Goal: Complete application form: Complete application form

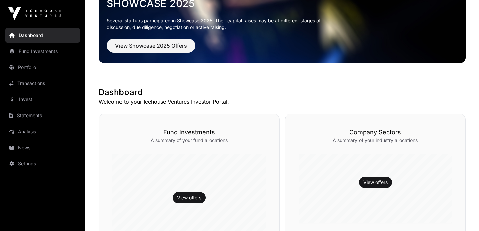
scroll to position [75, 0]
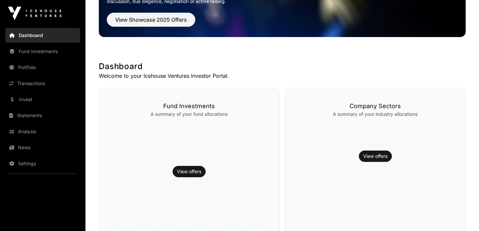
click at [43, 49] on link "Fund Investments" at bounding box center [42, 51] width 75 height 15
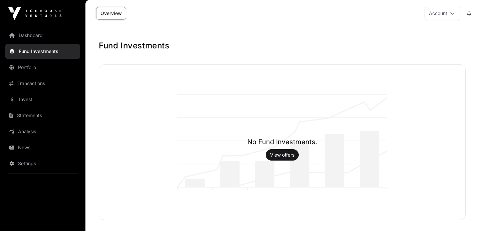
click at [291, 154] on link "View offers" at bounding box center [282, 155] width 24 height 7
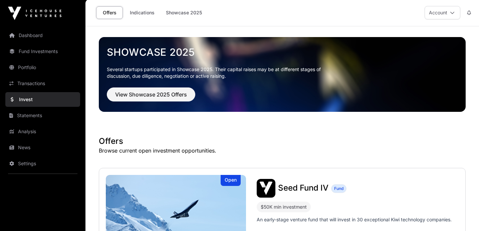
scroll to position [122, 0]
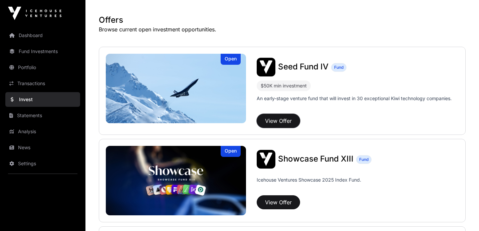
click at [285, 122] on button "View Offer" at bounding box center [278, 121] width 43 height 14
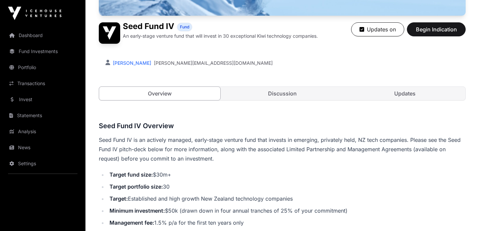
scroll to position [156, 0]
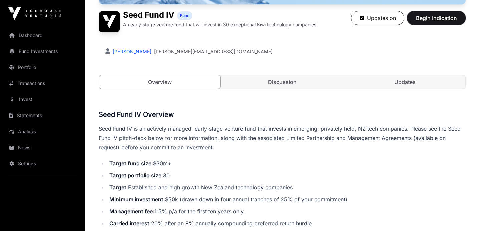
click at [429, 13] on button "Begin Indication" at bounding box center [436, 18] width 59 height 14
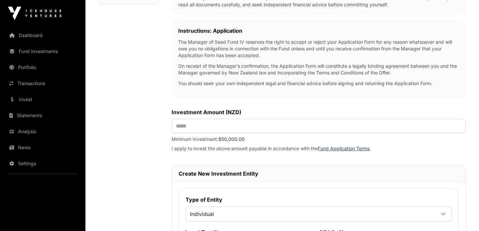
scroll to position [209, 0]
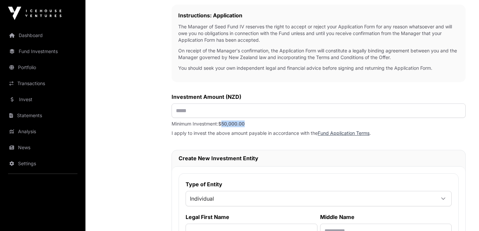
drag, startPoint x: 238, startPoint y: 126, endPoint x: 222, endPoint y: 126, distance: 15.4
click at [222, 126] on p "Minimum Investment: $50,000.00" at bounding box center [319, 124] width 294 height 7
copy span "50,000.00"
click at [270, 107] on input "text" at bounding box center [319, 111] width 294 height 14
paste input "*******"
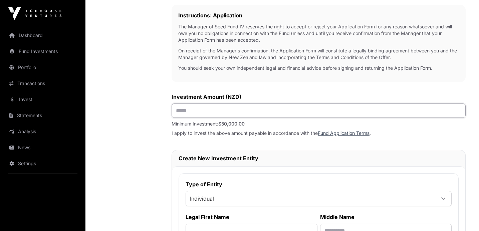
type input "*******"
click at [308, 89] on div "Investment Application To get started with your investment application, we just…" at bounding box center [319, 131] width 294 height 569
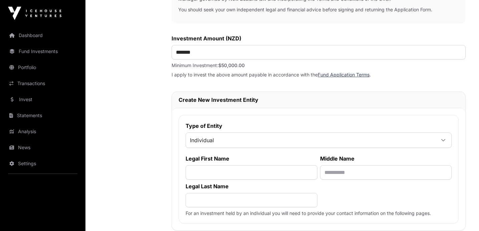
scroll to position [290, 0]
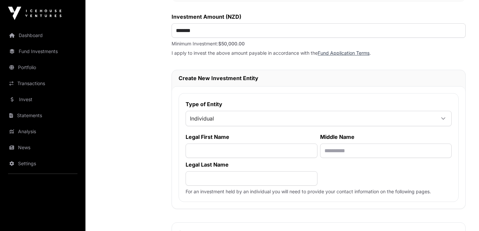
click at [268, 118] on span "Individual" at bounding box center [310, 119] width 249 height 12
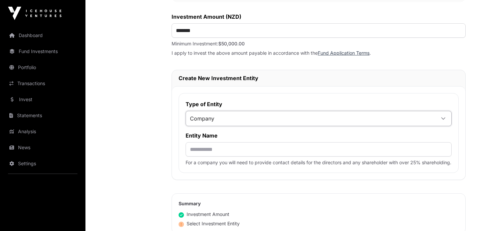
click at [263, 147] on li "Company" at bounding box center [318, 145] width 263 height 11
click at [262, 148] on input "text" at bounding box center [319, 149] width 266 height 14
paste input "**********"
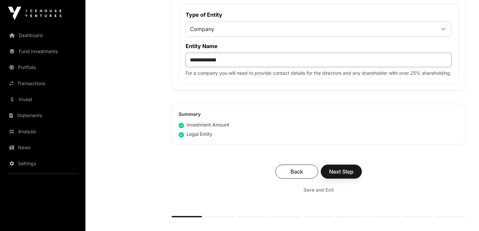
scroll to position [382, 0]
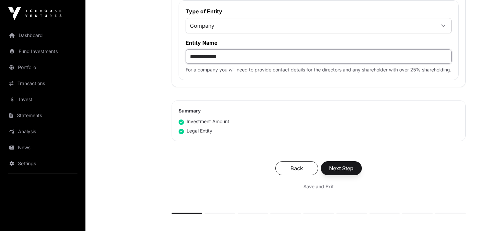
type input "**********"
click at [340, 172] on span "Next Step" at bounding box center [341, 168] width 24 height 8
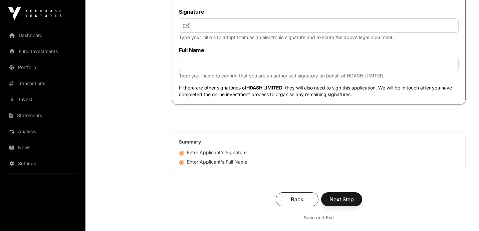
scroll to position [1788, 0]
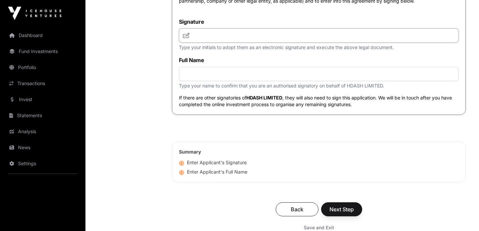
click at [285, 43] on input "text" at bounding box center [319, 35] width 280 height 14
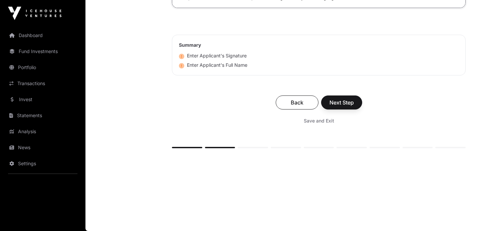
scroll to position [1779, 0]
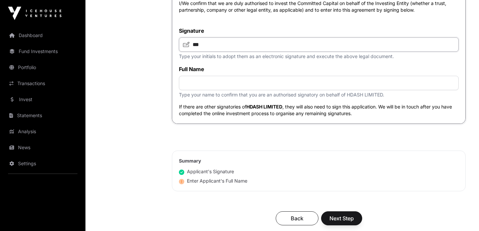
type input "***"
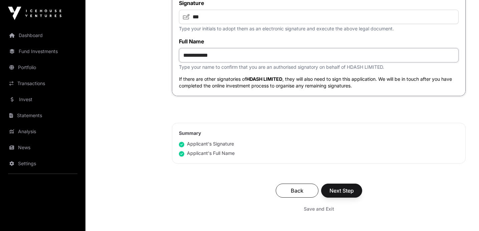
scroll to position [1812, 0]
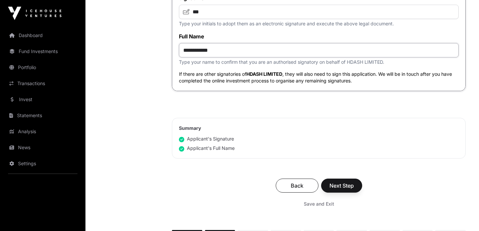
type input "**********"
click at [343, 190] on span "Next Step" at bounding box center [342, 186] width 24 height 8
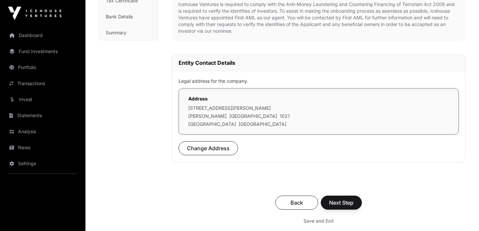
scroll to position [178, 0]
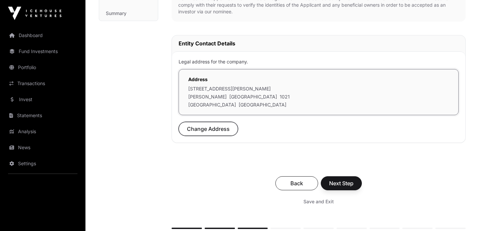
click at [211, 133] on span "Change Address" at bounding box center [208, 129] width 43 height 8
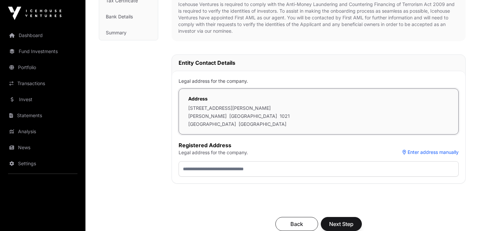
scroll to position [188, 0]
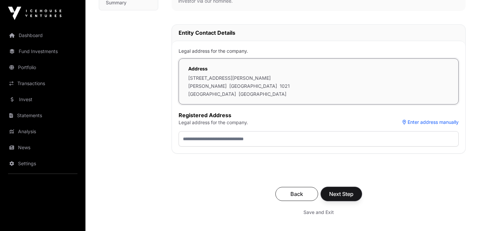
click at [353, 191] on span "Next Step" at bounding box center [341, 194] width 24 height 8
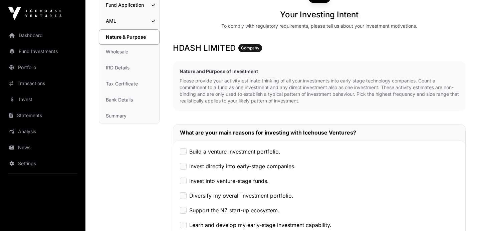
scroll to position [81, 0]
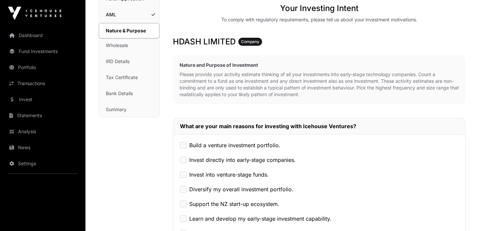
click at [275, 158] on label "Invest directly into early-stage companies." at bounding box center [242, 160] width 107 height 8
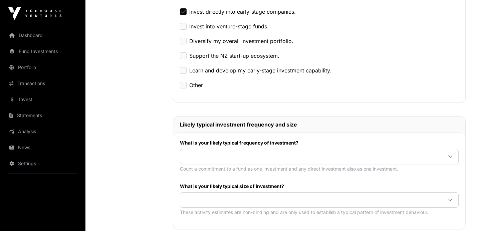
scroll to position [230, 0]
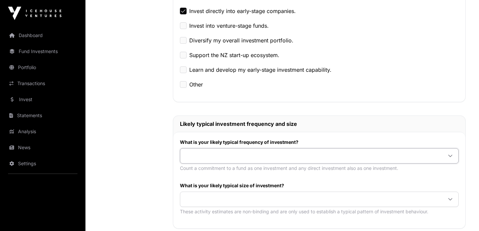
click at [285, 156] on span at bounding box center [311, 156] width 262 height 12
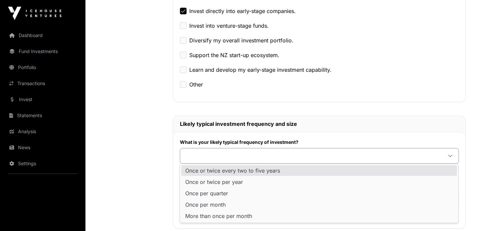
click at [286, 171] on li "Once or twice every two to five years" at bounding box center [319, 170] width 276 height 11
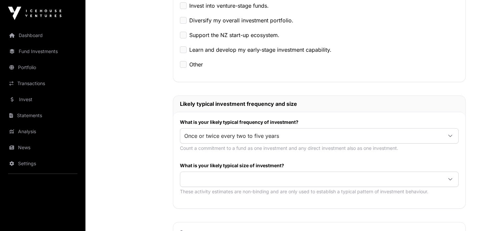
scroll to position [267, 0]
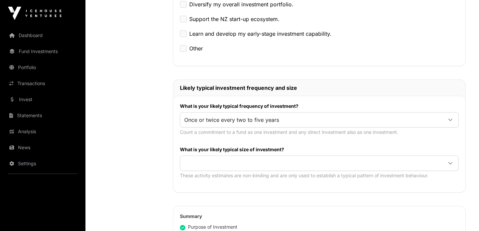
click at [287, 166] on span at bounding box center [311, 163] width 262 height 12
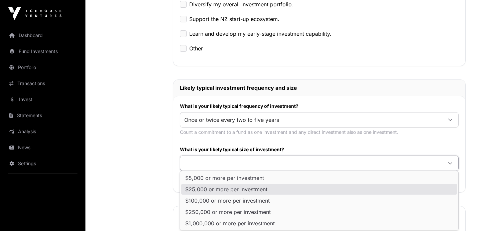
click at [284, 190] on li "$25,000 or more per investment" at bounding box center [319, 189] width 276 height 11
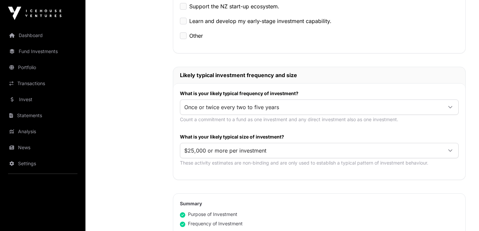
scroll to position [355, 0]
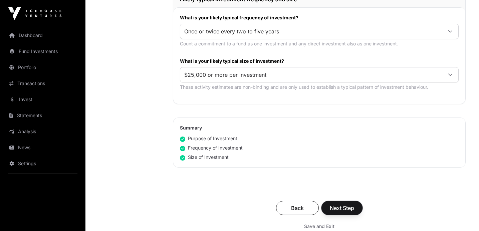
click at [355, 207] on button "Next Step" at bounding box center [342, 208] width 41 height 14
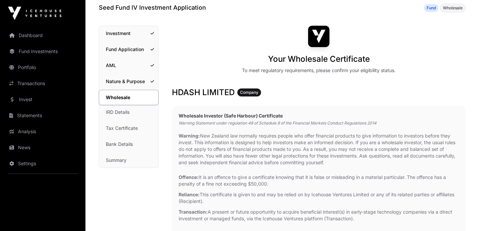
scroll to position [5, 0]
